Goal: Transaction & Acquisition: Subscribe to service/newsletter

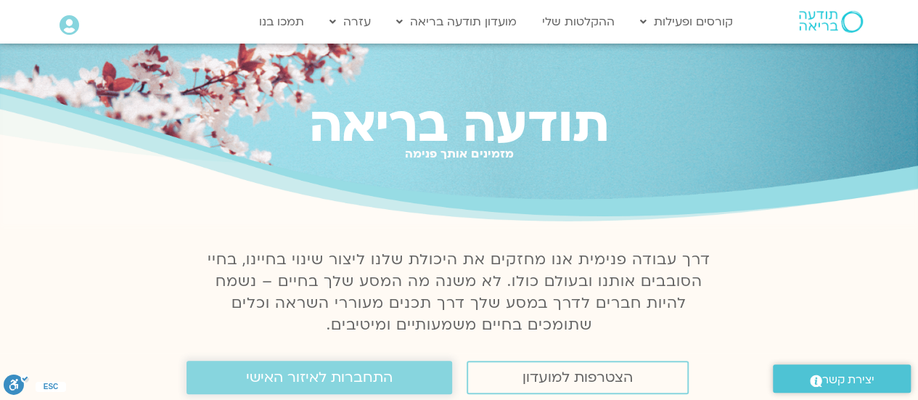
click at [374, 372] on span "התחברות לאיזור האישי" at bounding box center [319, 377] width 147 height 16
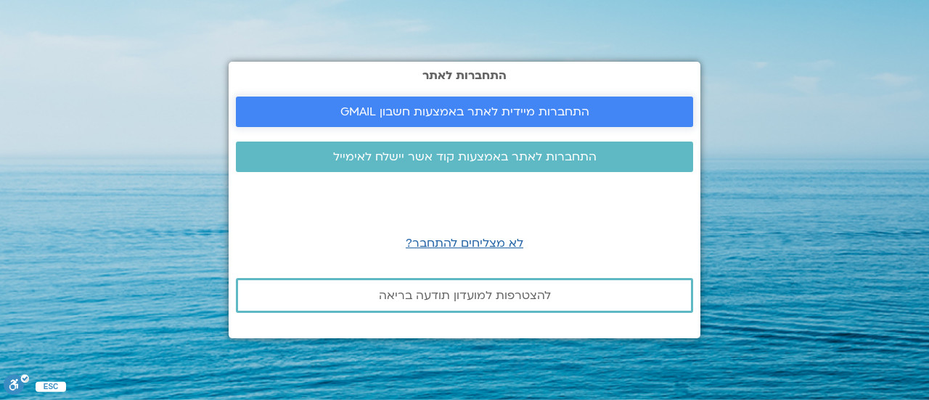
click at [458, 121] on link "התחברות מיידית לאתר באמצעות חשבון GMAIL" at bounding box center [464, 111] width 457 height 30
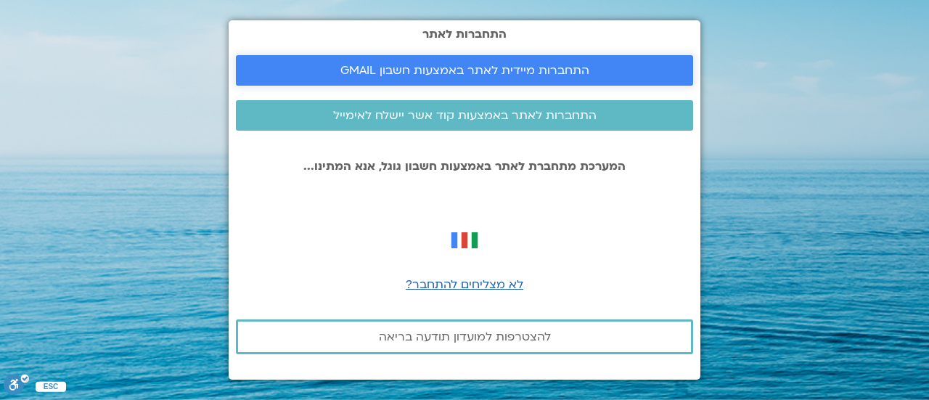
click at [463, 65] on span "התחברות מיידית לאתר באמצעות חשבון GMAIL" at bounding box center [464, 70] width 249 height 13
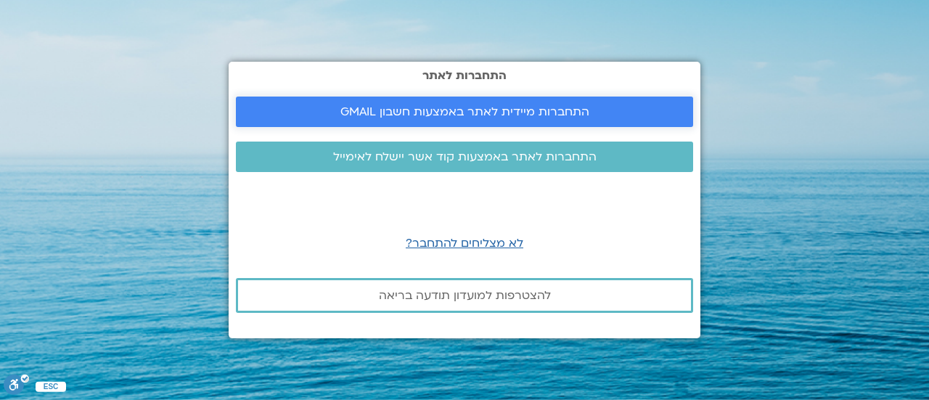
click at [386, 115] on span "התחברות מיידית לאתר באמצעות חשבון GMAIL" at bounding box center [464, 111] width 249 height 13
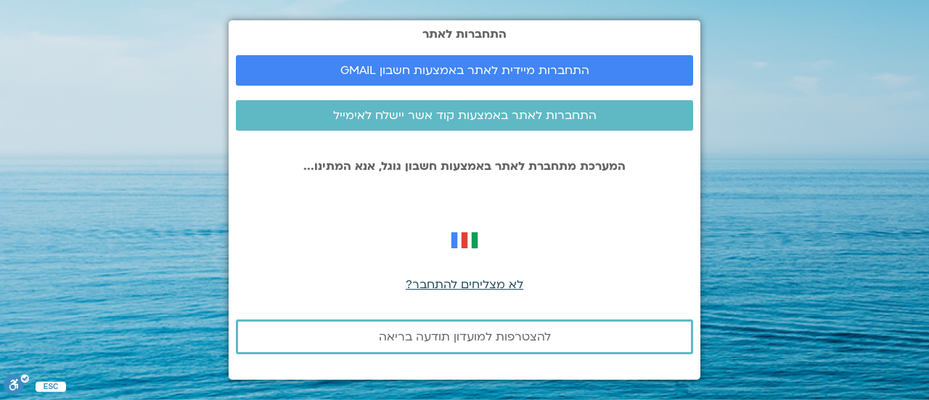
click at [437, 281] on span "לא מצליחים להתחבר?" at bounding box center [465, 284] width 118 height 16
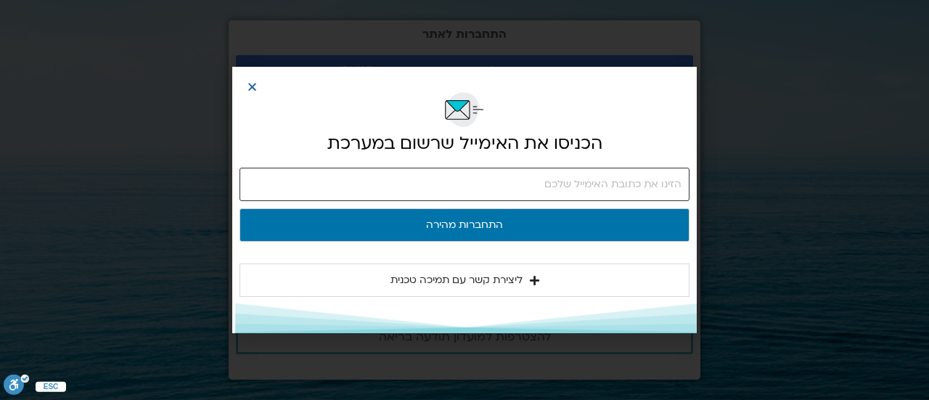
click at [482, 198] on input "email" at bounding box center [464, 184] width 450 height 33
type input "[EMAIL_ADDRESS][DOMAIN_NAME]"
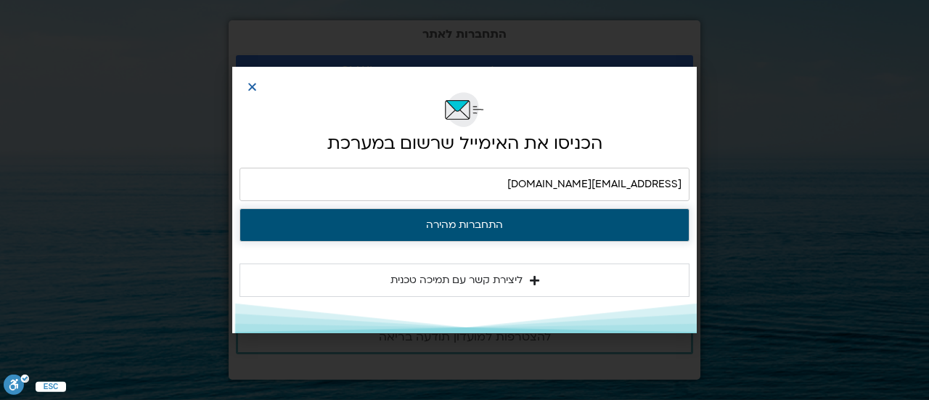
click at [496, 227] on button "התחברות מהירה" at bounding box center [464, 224] width 450 height 33
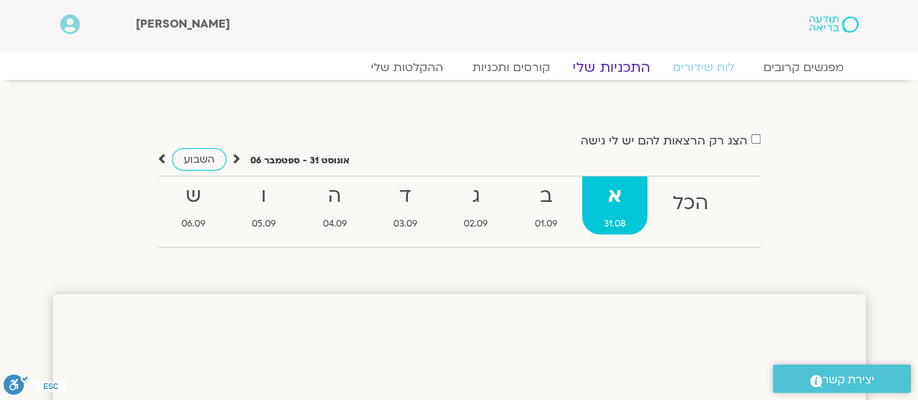
click at [604, 73] on link "התכניות שלי" at bounding box center [611, 67] width 112 height 17
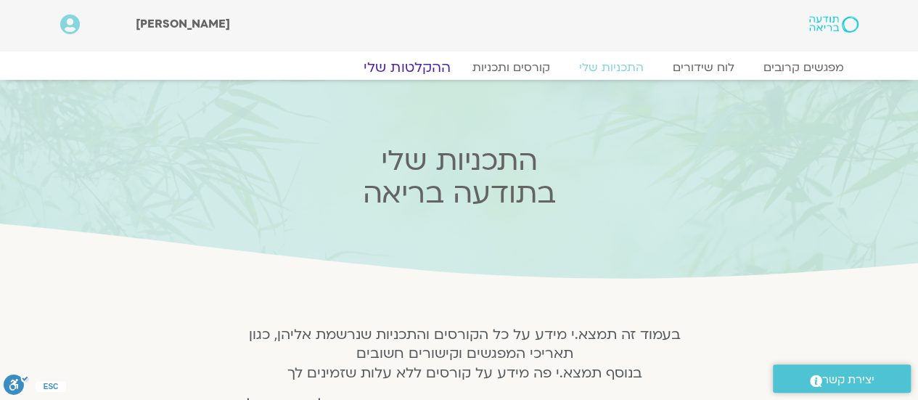
click at [429, 62] on link "ההקלטות שלי" at bounding box center [407, 67] width 122 height 17
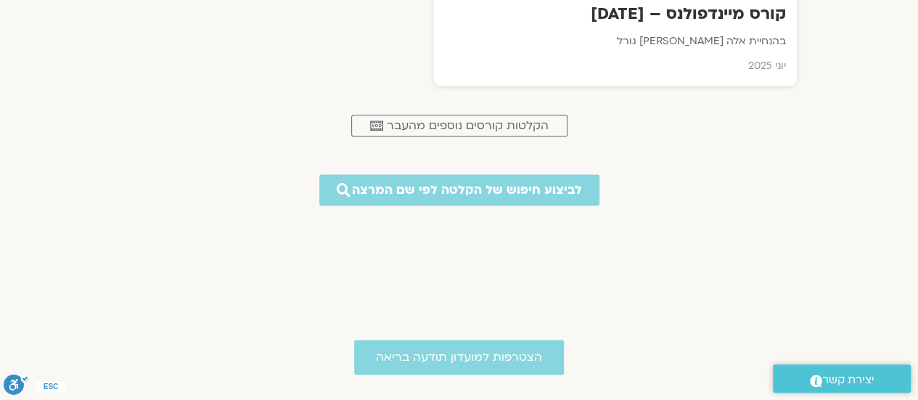
scroll to position [863, 0]
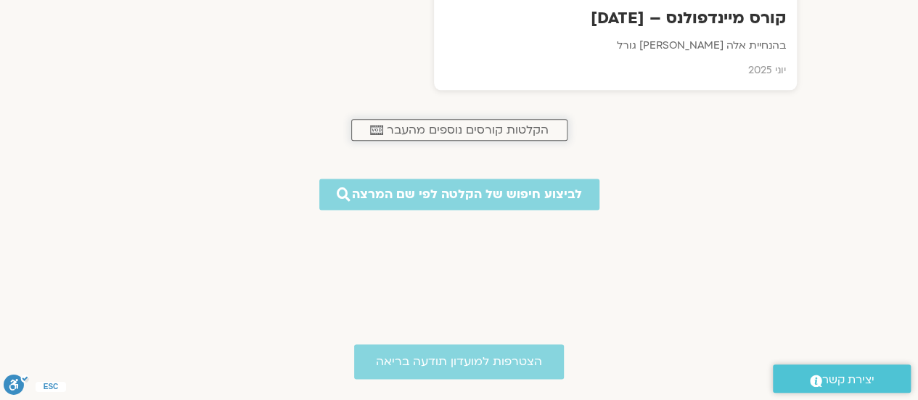
click at [470, 124] on span "הקלטות קורסים נוספים מהעבר" at bounding box center [468, 129] width 162 height 13
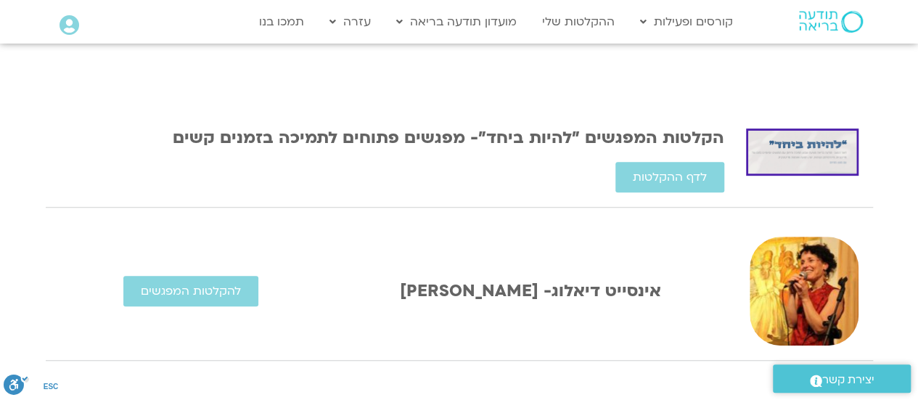
scroll to position [293, 0]
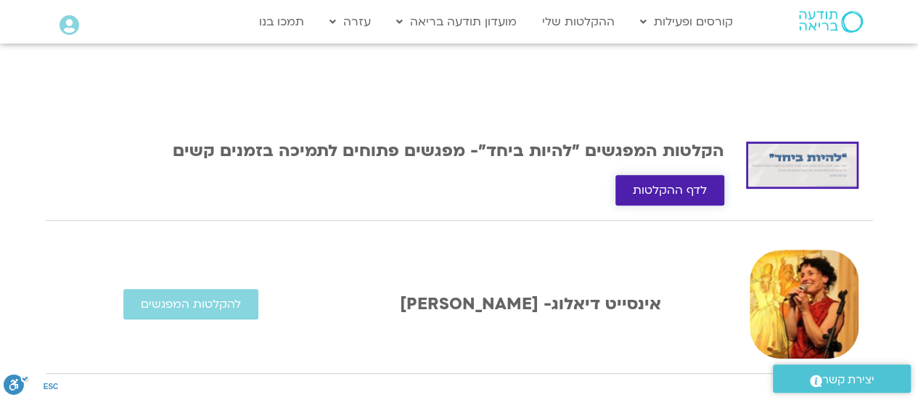
click at [684, 188] on span "לדף ההקלטות" at bounding box center [670, 190] width 74 height 13
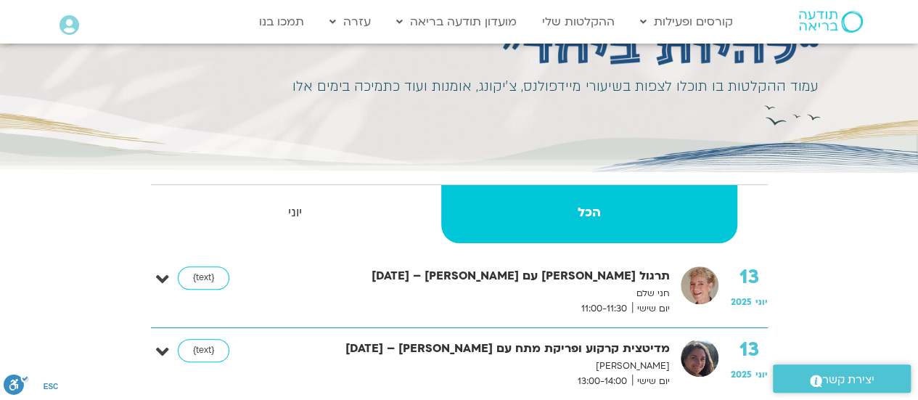
scroll to position [290, 0]
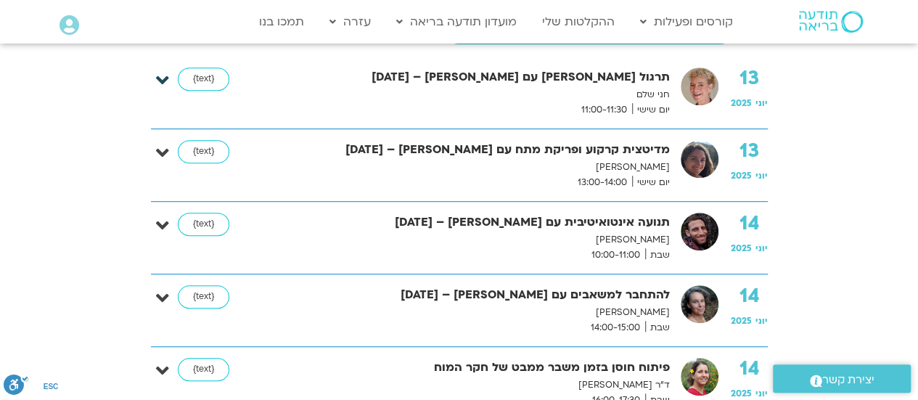
click at [168, 79] on icon at bounding box center [162, 80] width 13 height 20
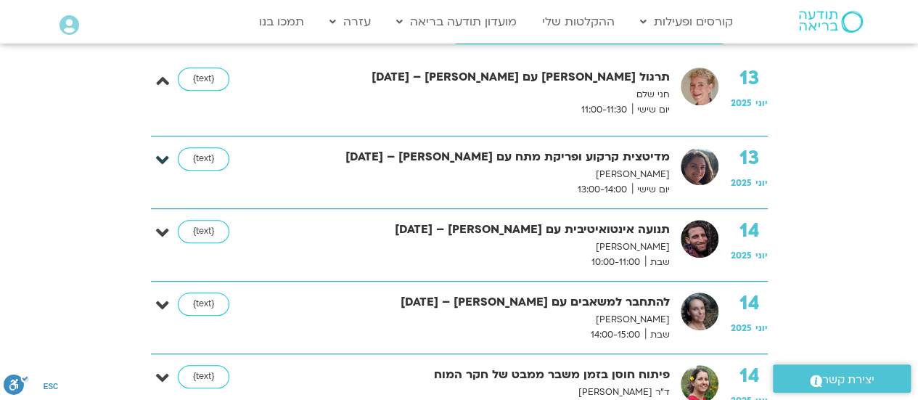
click at [161, 165] on icon at bounding box center [162, 160] width 13 height 20
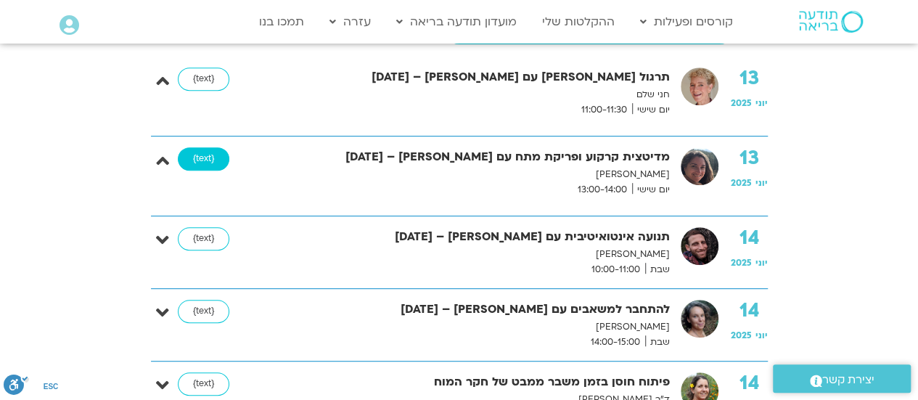
click at [205, 162] on link "{text}" at bounding box center [204, 158] width 52 height 23
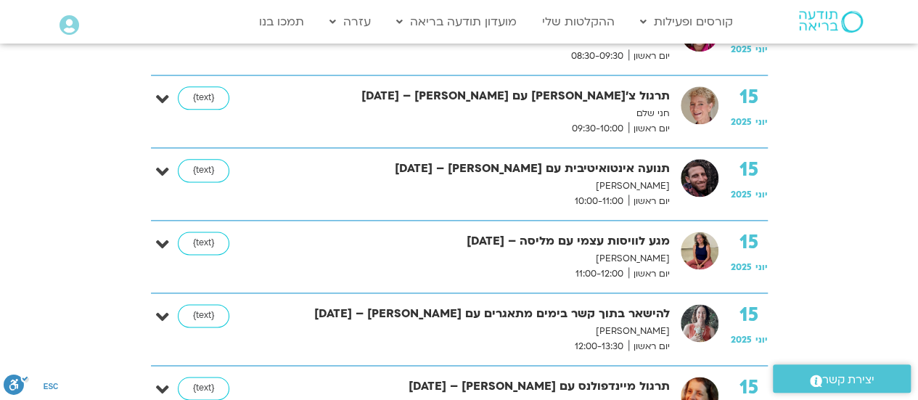
scroll to position [875, 0]
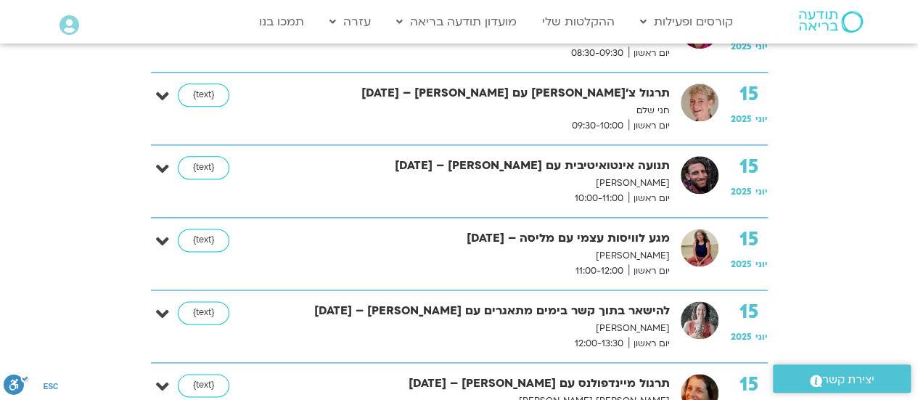
click at [562, 242] on strong "מגע לוויסות עצמי עם מליסה – 15/06/25" at bounding box center [479, 239] width 381 height 20
click at [206, 239] on link "{text}" at bounding box center [204, 240] width 52 height 23
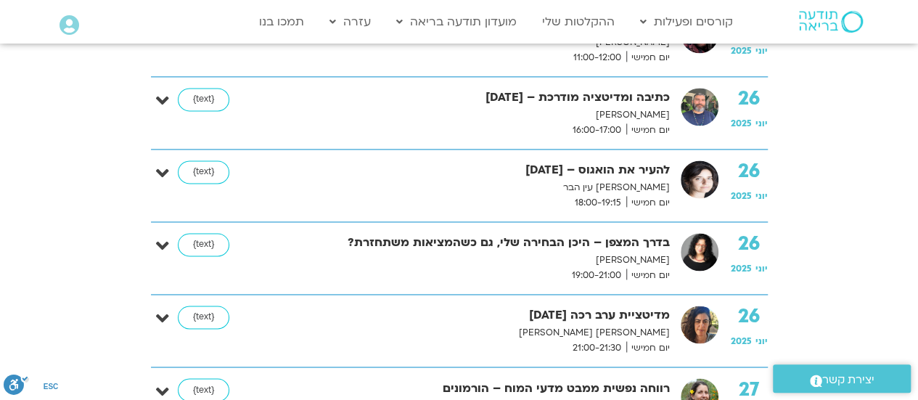
scroll to position [6490, 0]
click at [203, 305] on link "{text}" at bounding box center [204, 316] width 52 height 23
click at [162, 308] on icon at bounding box center [162, 318] width 13 height 20
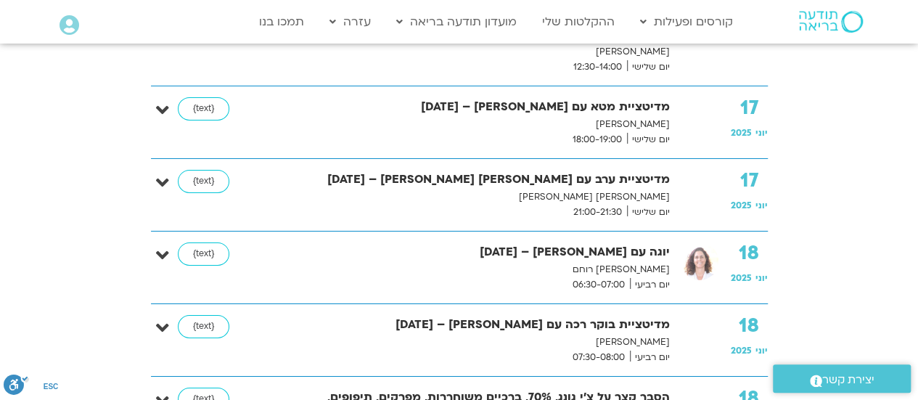
scroll to position [2443, 0]
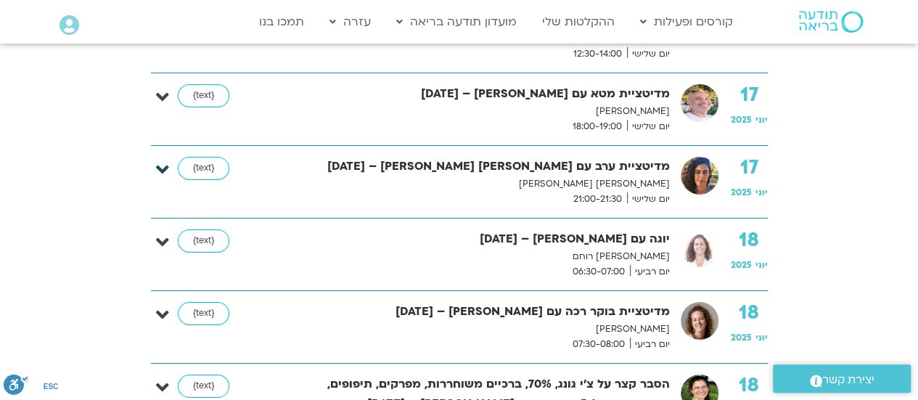
click at [168, 160] on icon at bounding box center [162, 170] width 13 height 20
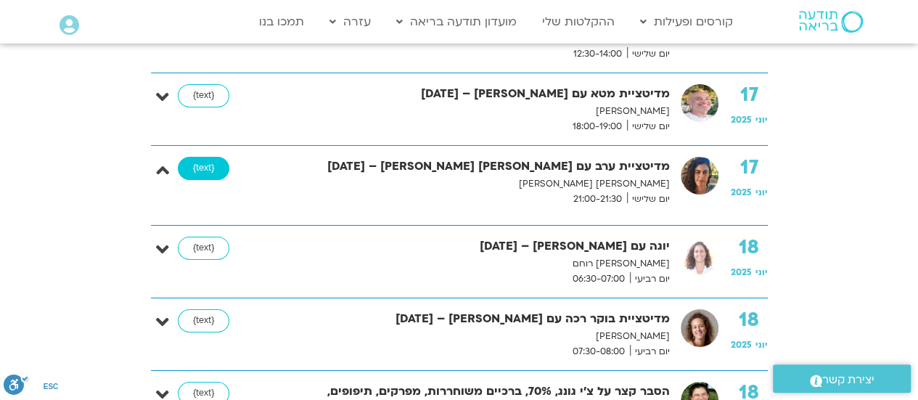
click at [212, 157] on link "{text}" at bounding box center [204, 168] width 52 height 23
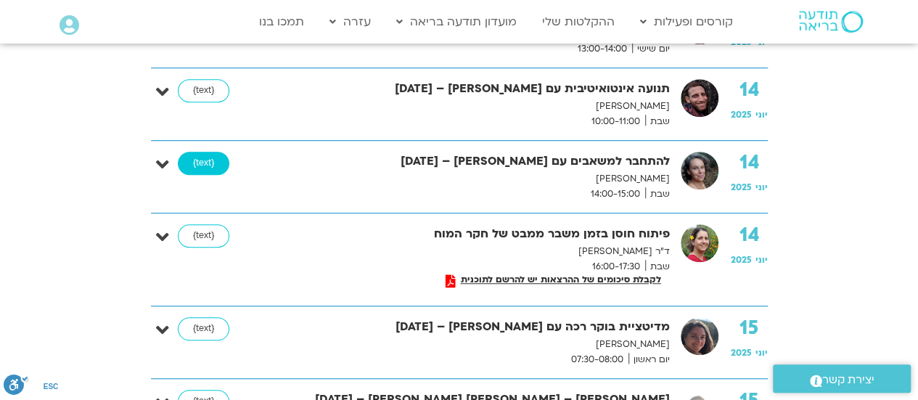
click at [212, 161] on link "{text}" at bounding box center [204, 163] width 52 height 23
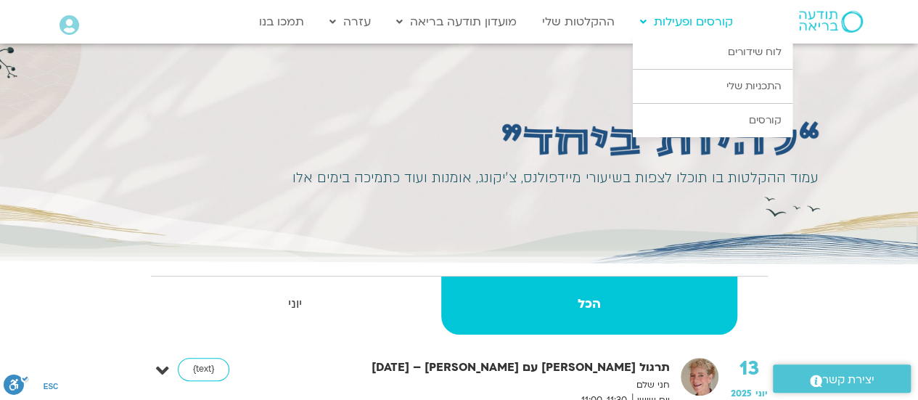
click at [692, 21] on link "קורסים ופעילות" at bounding box center [686, 22] width 107 height 28
click at [760, 52] on link "לוח שידורים" at bounding box center [713, 52] width 160 height 33
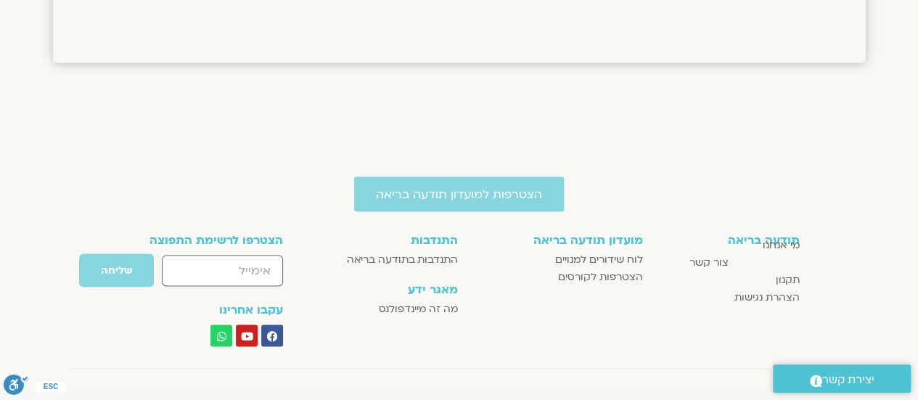
scroll to position [1328, 0]
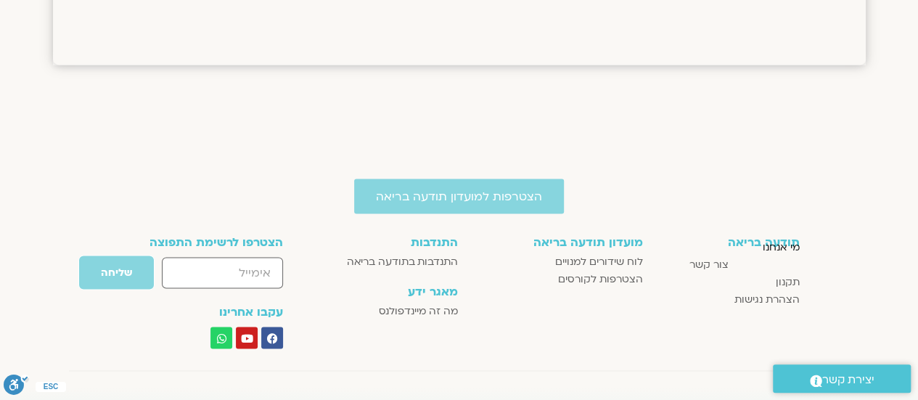
click at [778, 248] on span "מי אנחנו" at bounding box center [780, 246] width 37 height 17
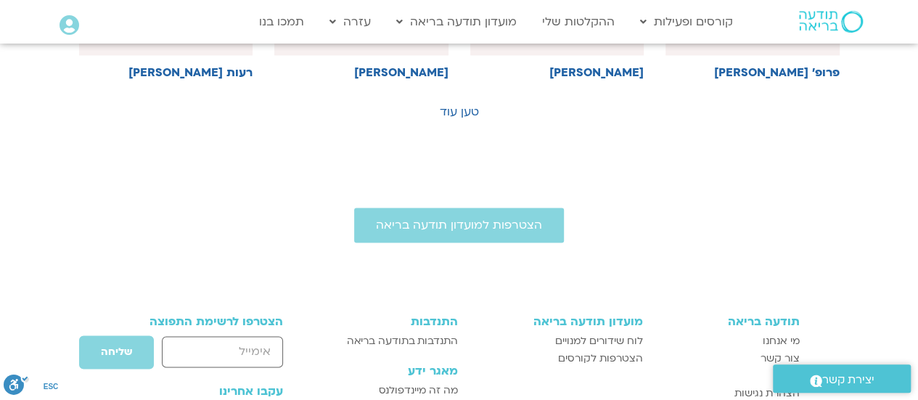
scroll to position [979, 0]
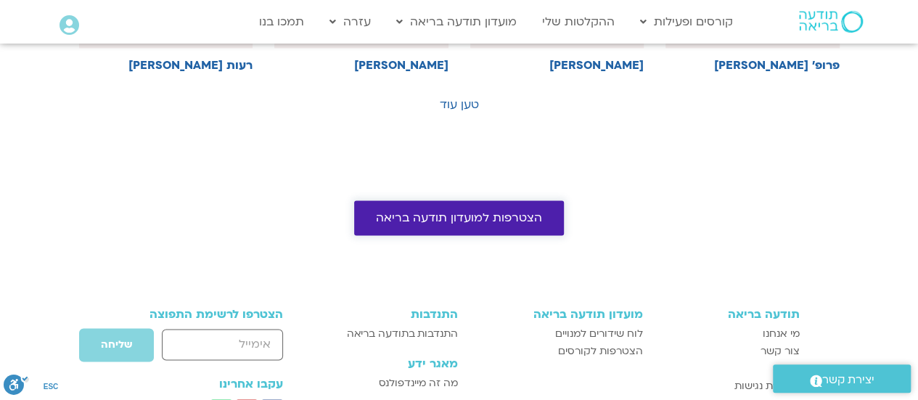
click at [519, 223] on link "הצטרפות למועדון תודעה בריאה" at bounding box center [459, 217] width 210 height 35
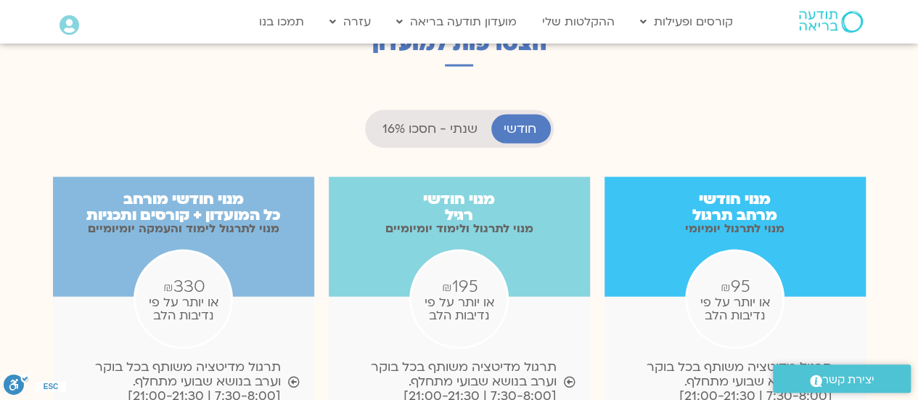
scroll to position [1412, 0]
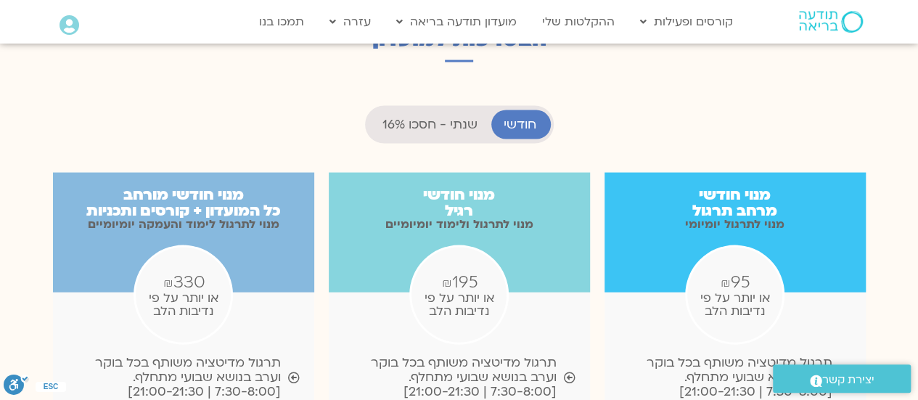
click at [406, 110] on li "שנתי - חסכו 16%" at bounding box center [429, 124] width 121 height 29
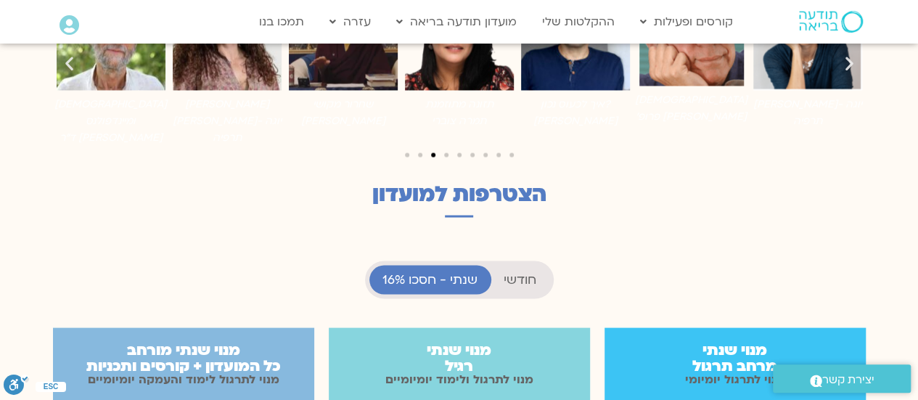
scroll to position [1252, 0]
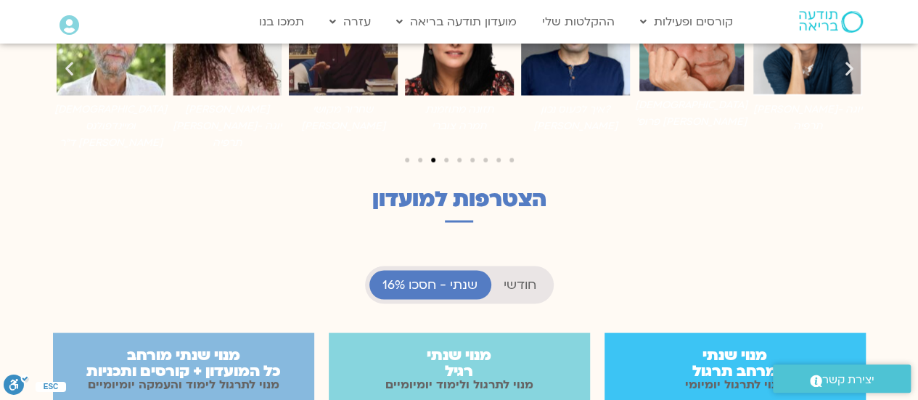
click at [523, 277] on span "חודשי" at bounding box center [519, 284] width 33 height 15
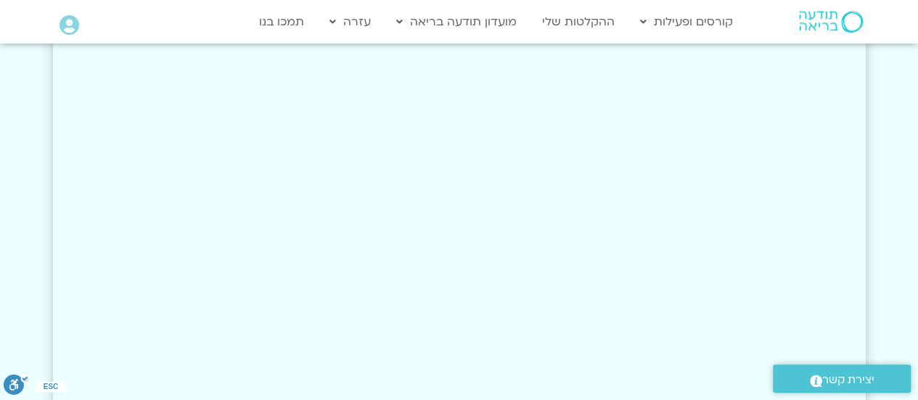
scroll to position [3039, 0]
